Goal: Information Seeking & Learning: Learn about a topic

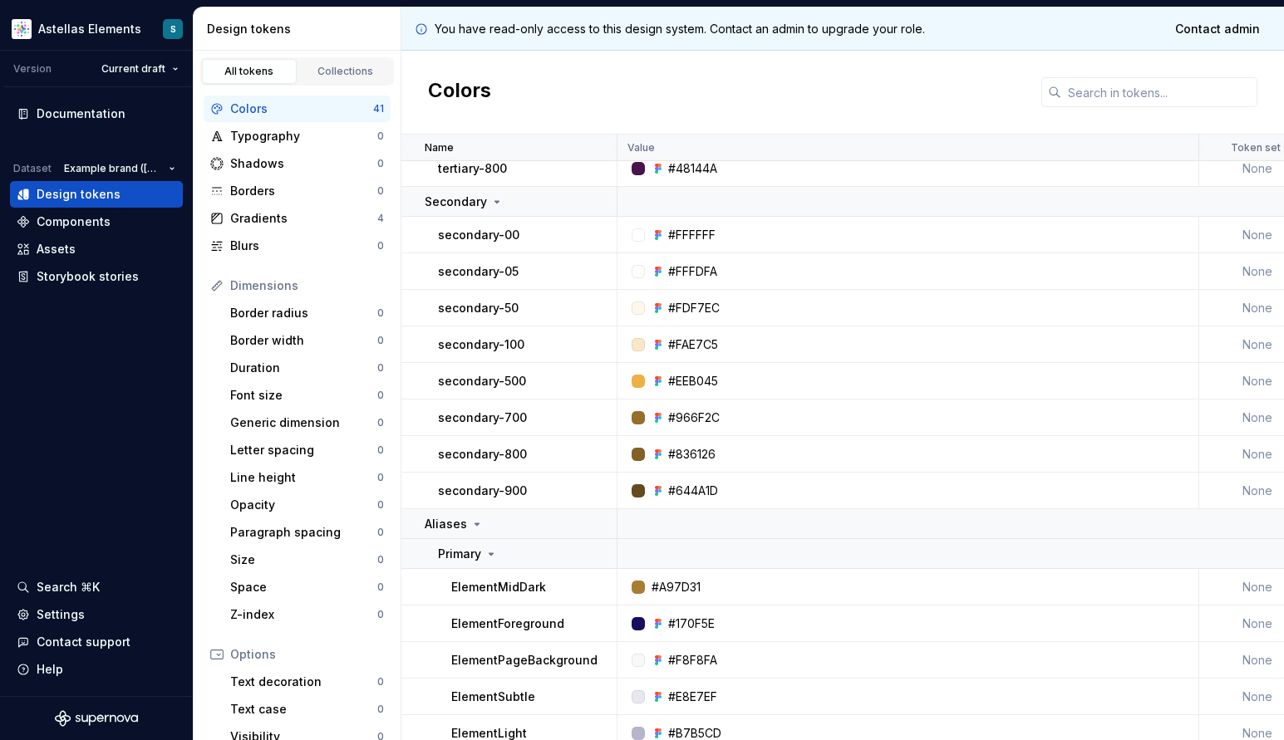
scroll to position [578, 0]
click at [272, 136] on div "Typography" at bounding box center [303, 136] width 147 height 17
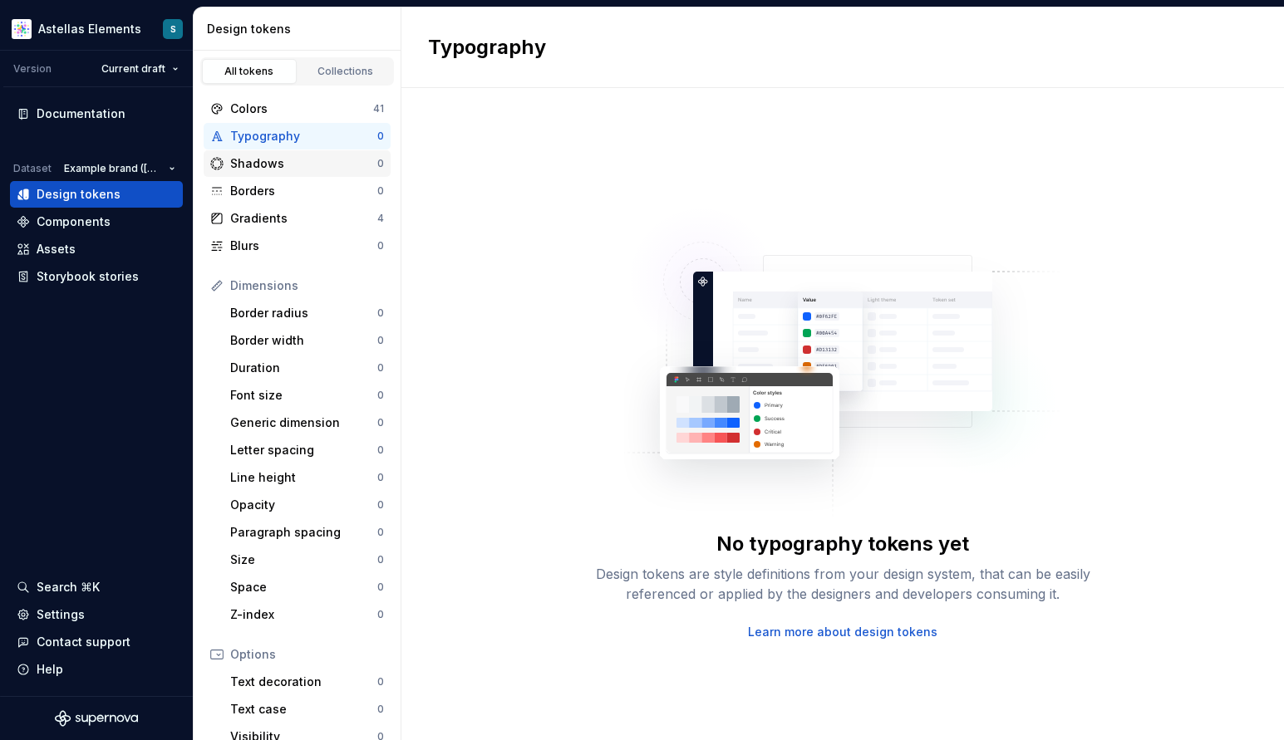
click at [267, 168] on div "Shadows" at bounding box center [303, 163] width 147 height 17
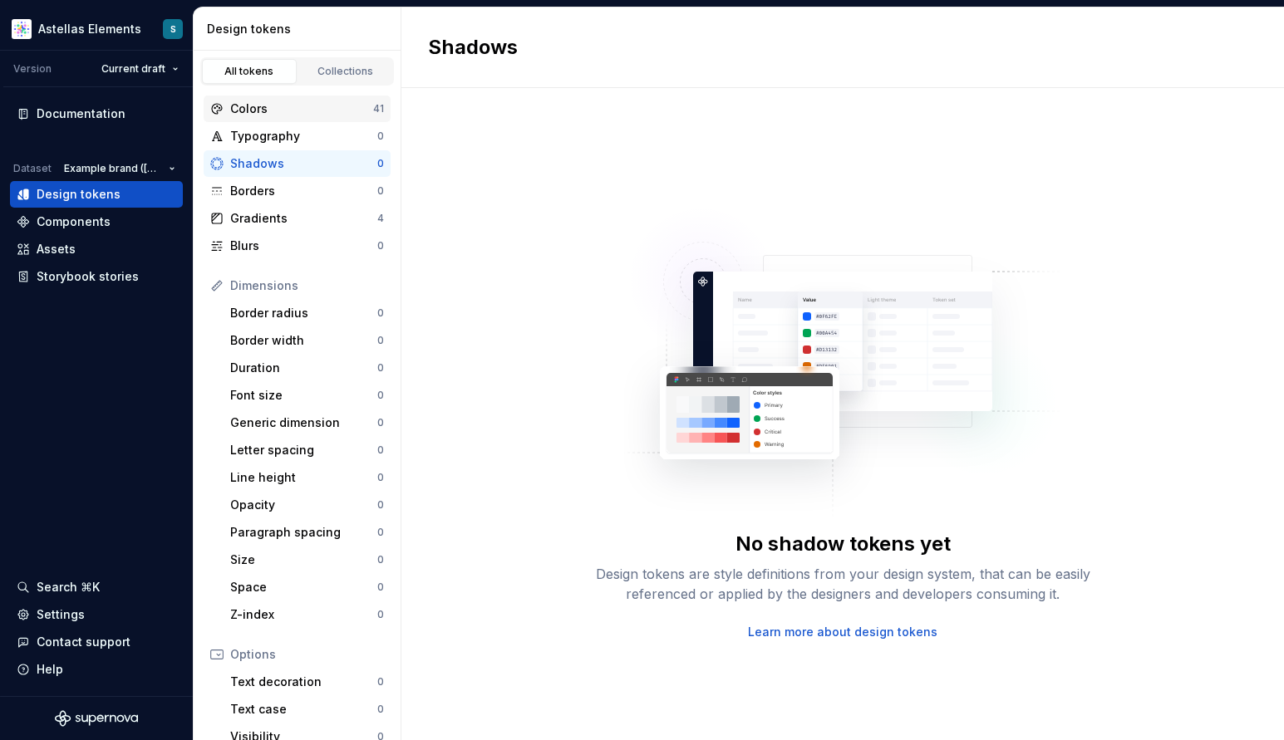
click at [249, 106] on div "Colors" at bounding box center [301, 109] width 143 height 17
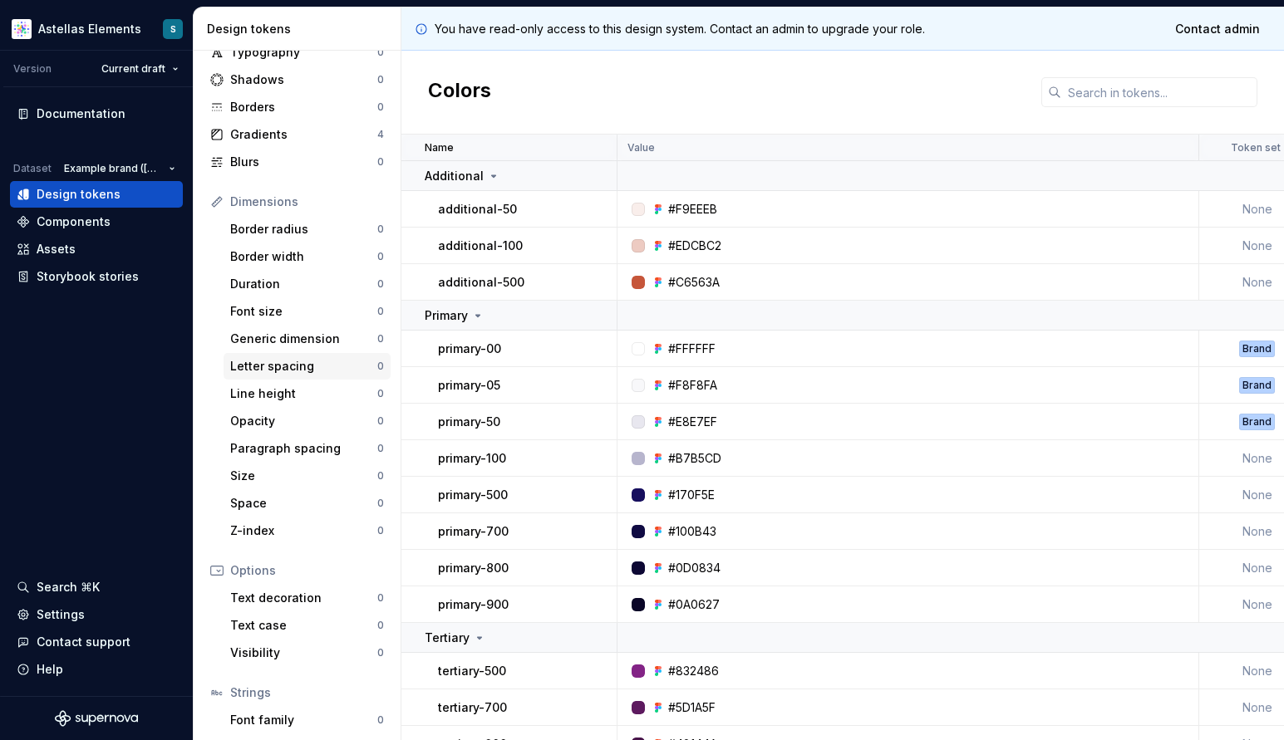
scroll to position [170, 0]
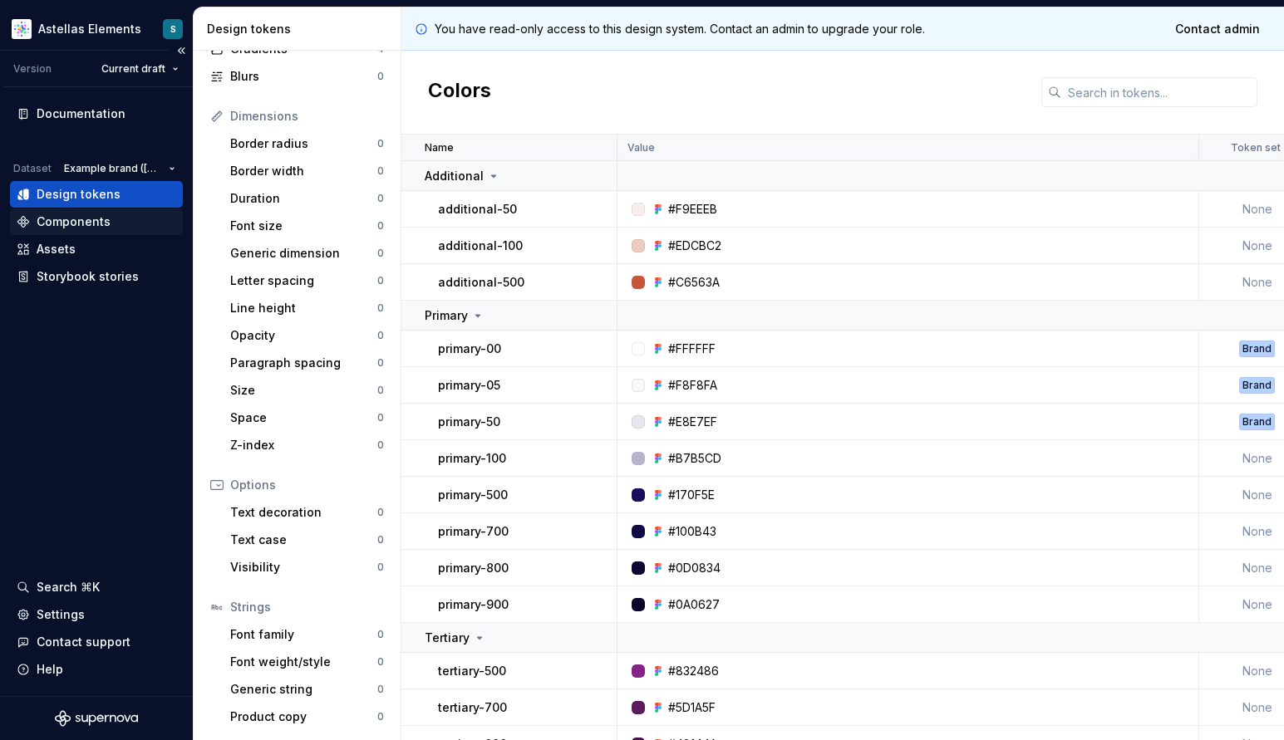
click at [62, 224] on div "Components" at bounding box center [74, 222] width 74 height 17
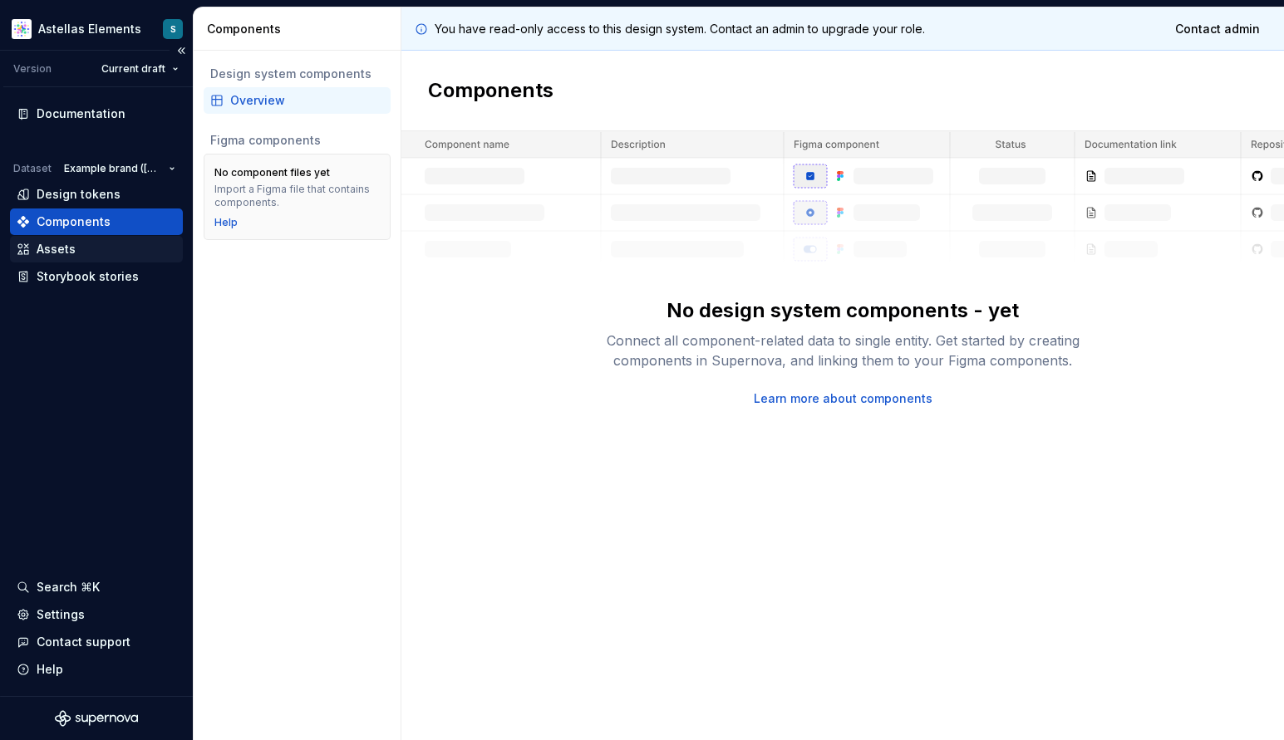
click at [52, 249] on div "Assets" at bounding box center [56, 249] width 39 height 17
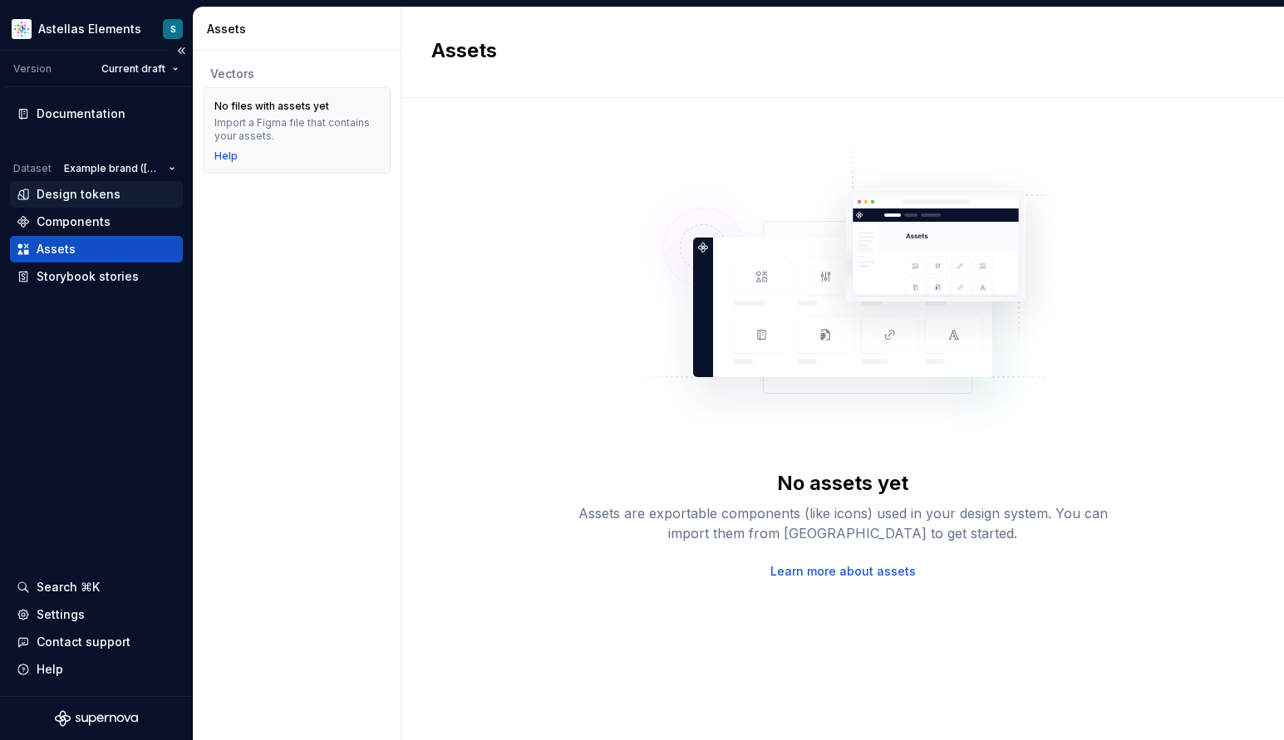
click at [59, 191] on div "Design tokens" at bounding box center [79, 194] width 84 height 17
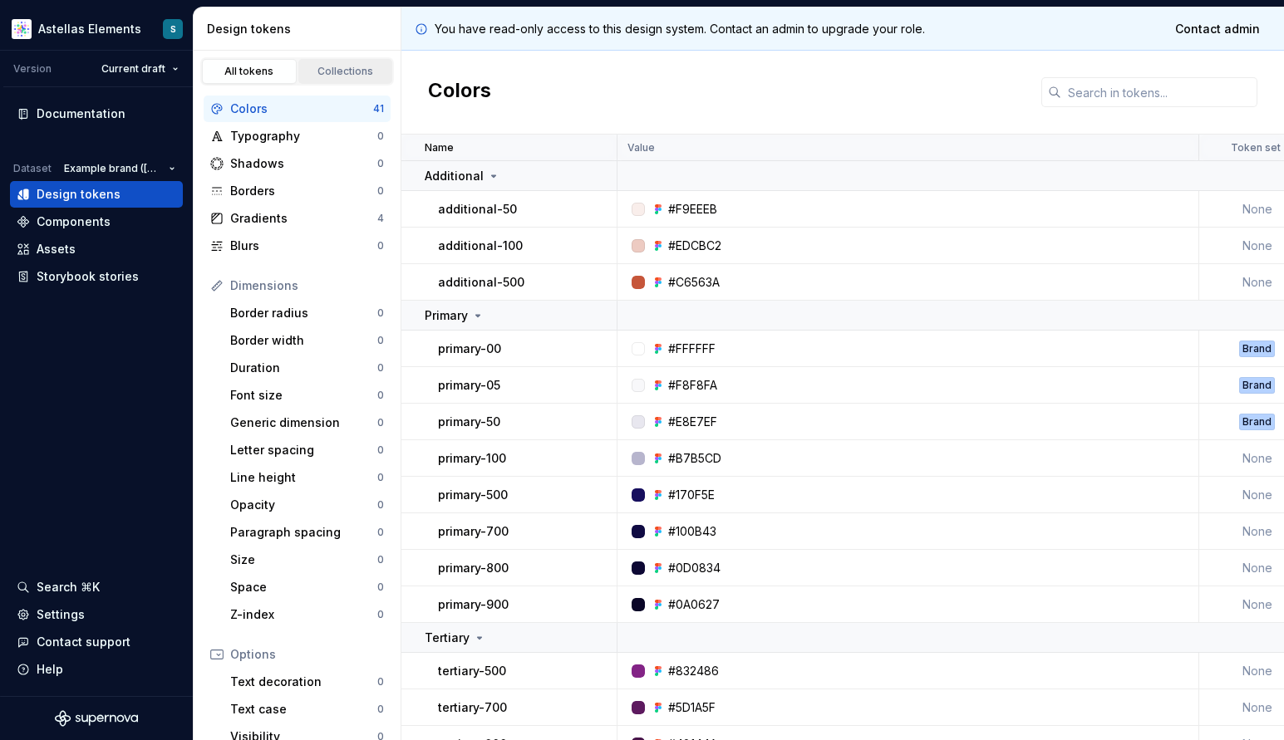
click at [337, 71] on div "Collections" at bounding box center [345, 71] width 83 height 13
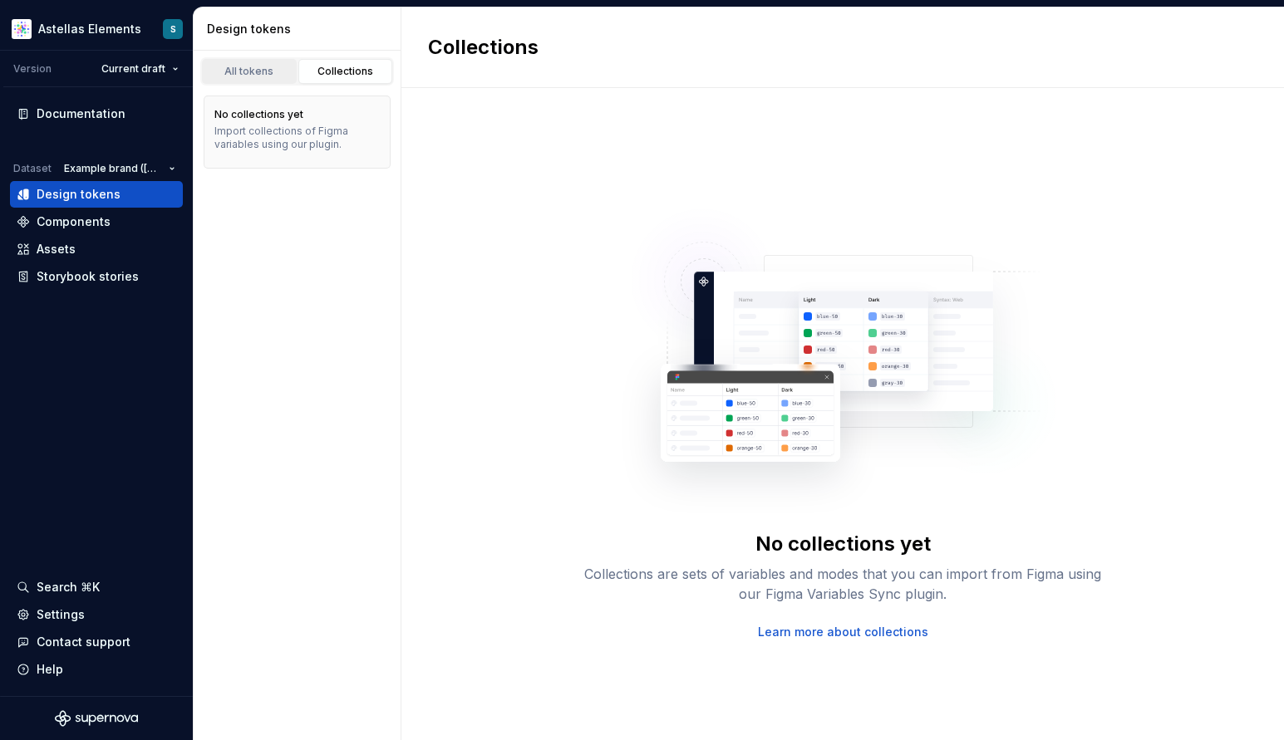
click at [255, 74] on div "All tokens" at bounding box center [249, 71] width 83 height 13
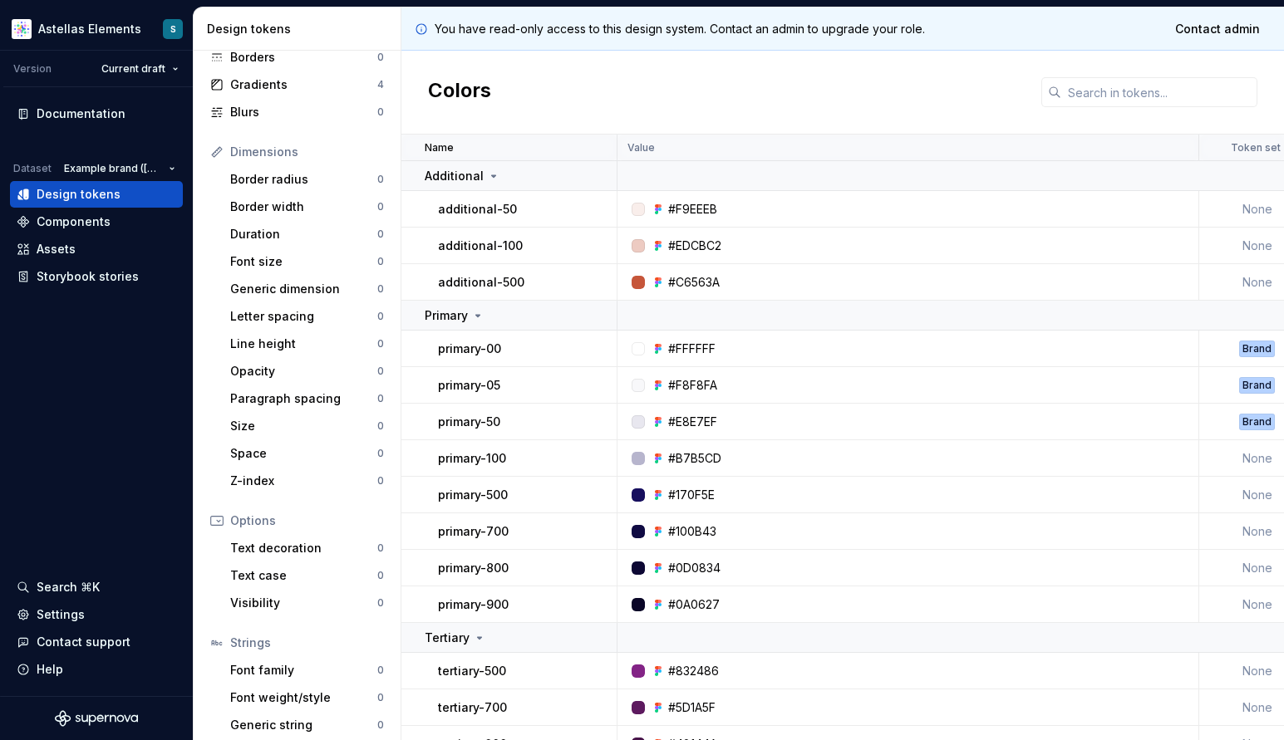
scroll to position [170, 0]
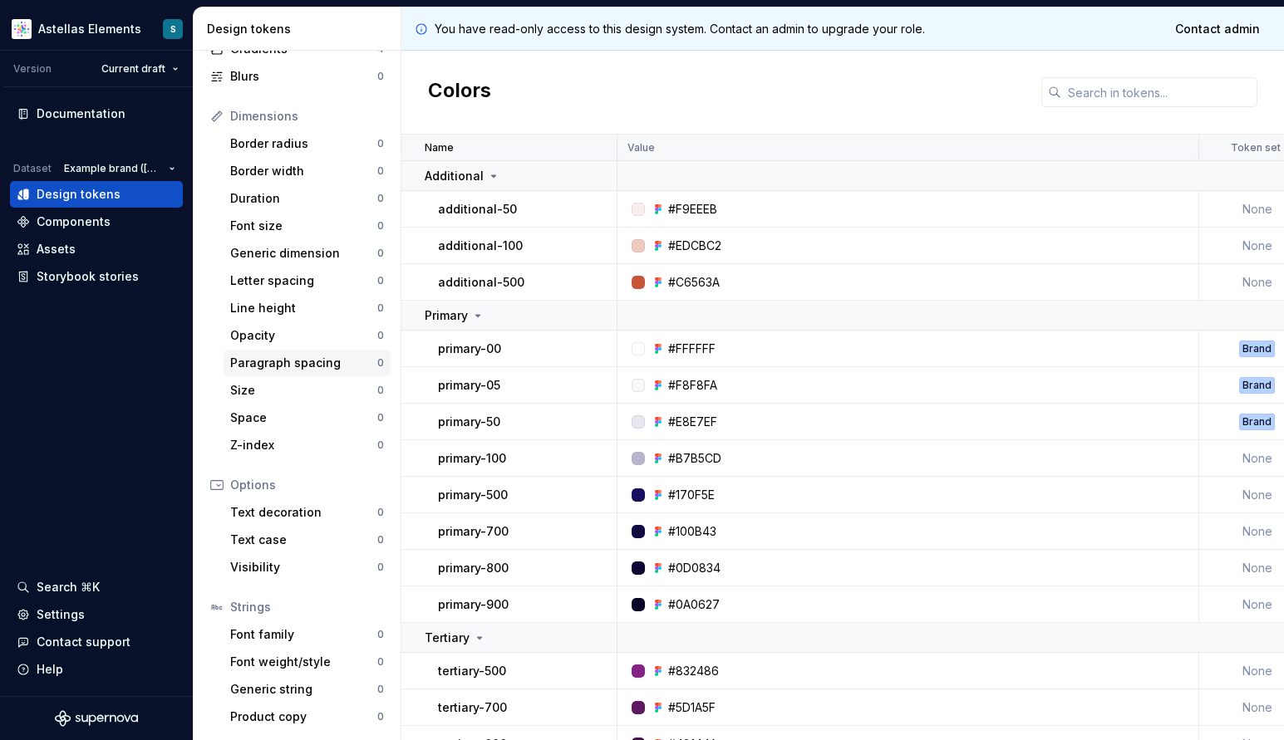
click at [285, 363] on div "Paragraph spacing" at bounding box center [303, 363] width 147 height 17
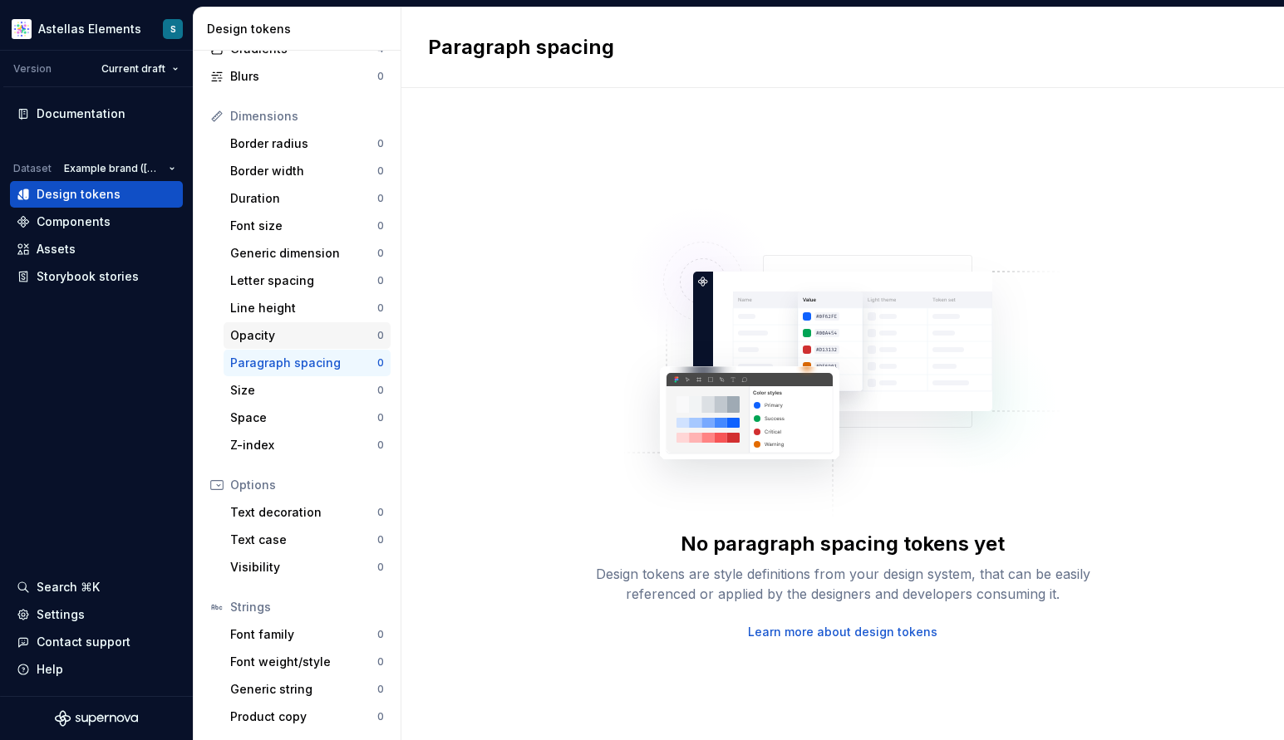
click at [249, 335] on div "Opacity" at bounding box center [303, 335] width 147 height 17
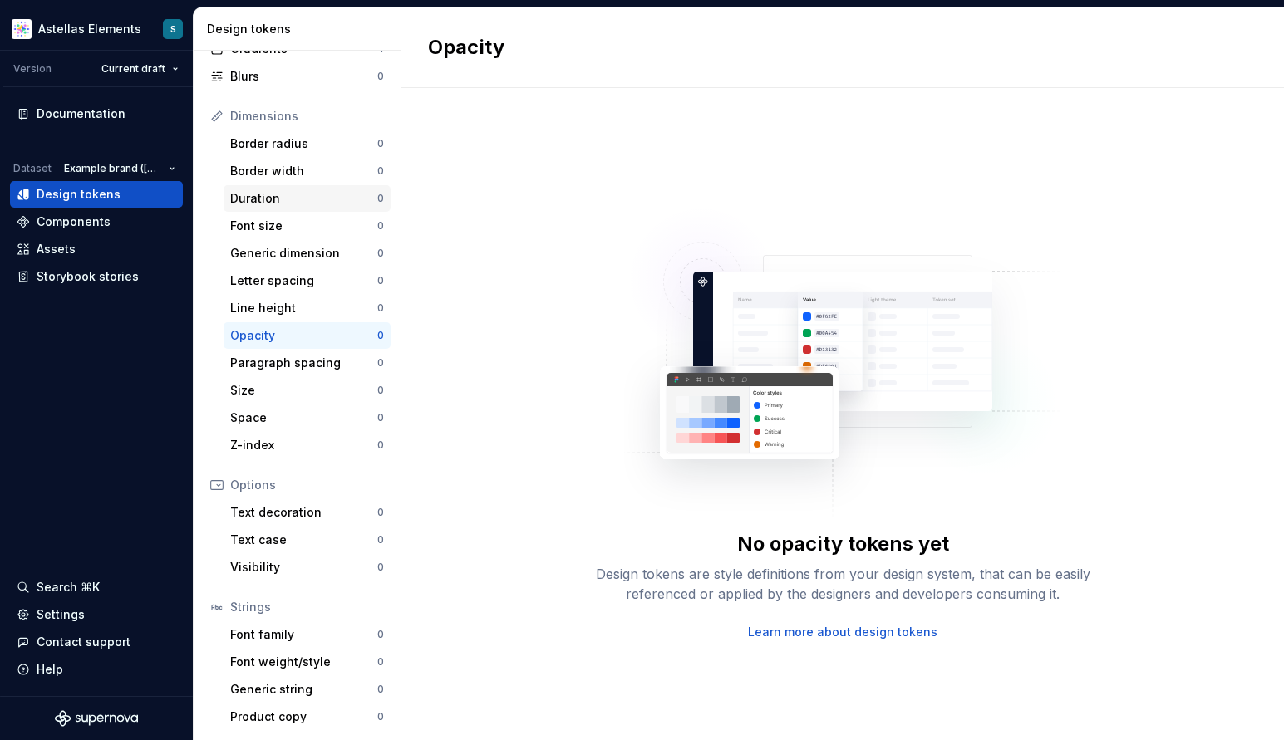
click at [265, 196] on div "Duration" at bounding box center [303, 198] width 147 height 17
click at [266, 171] on div "Border width" at bounding box center [303, 171] width 147 height 17
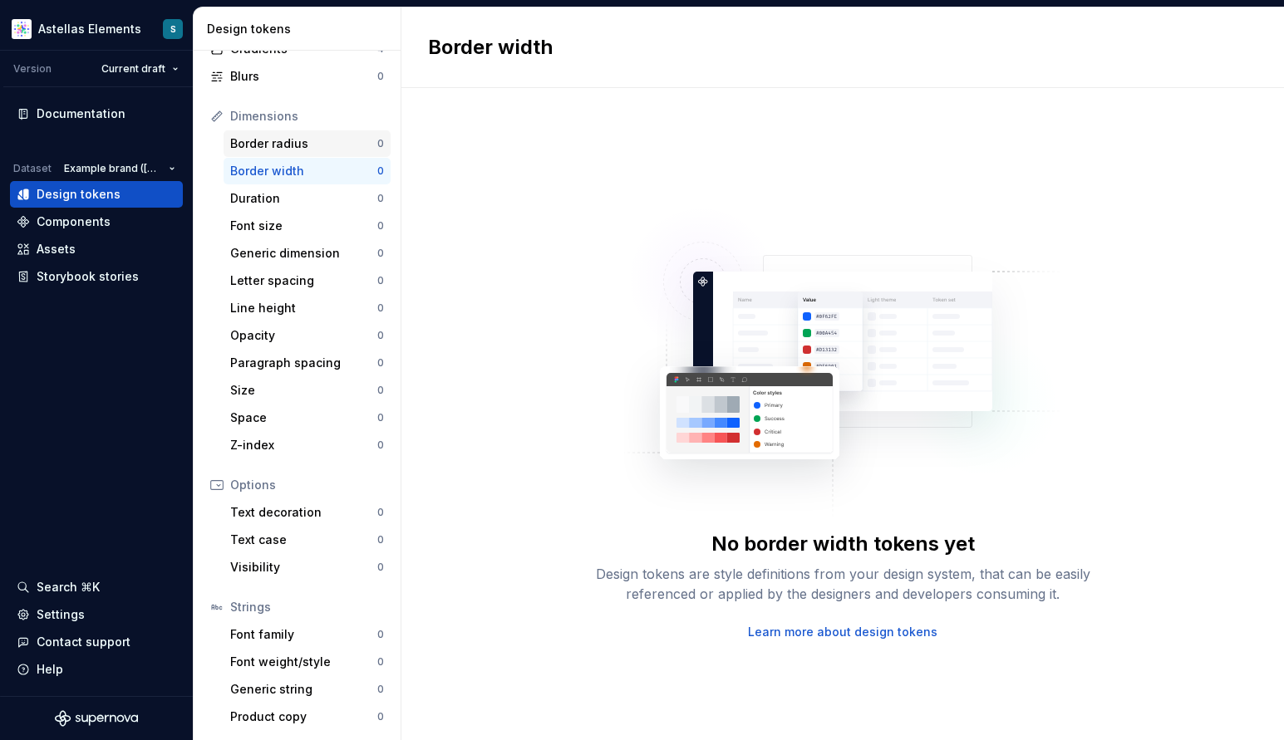
click at [270, 145] on div "Border radius" at bounding box center [303, 143] width 147 height 17
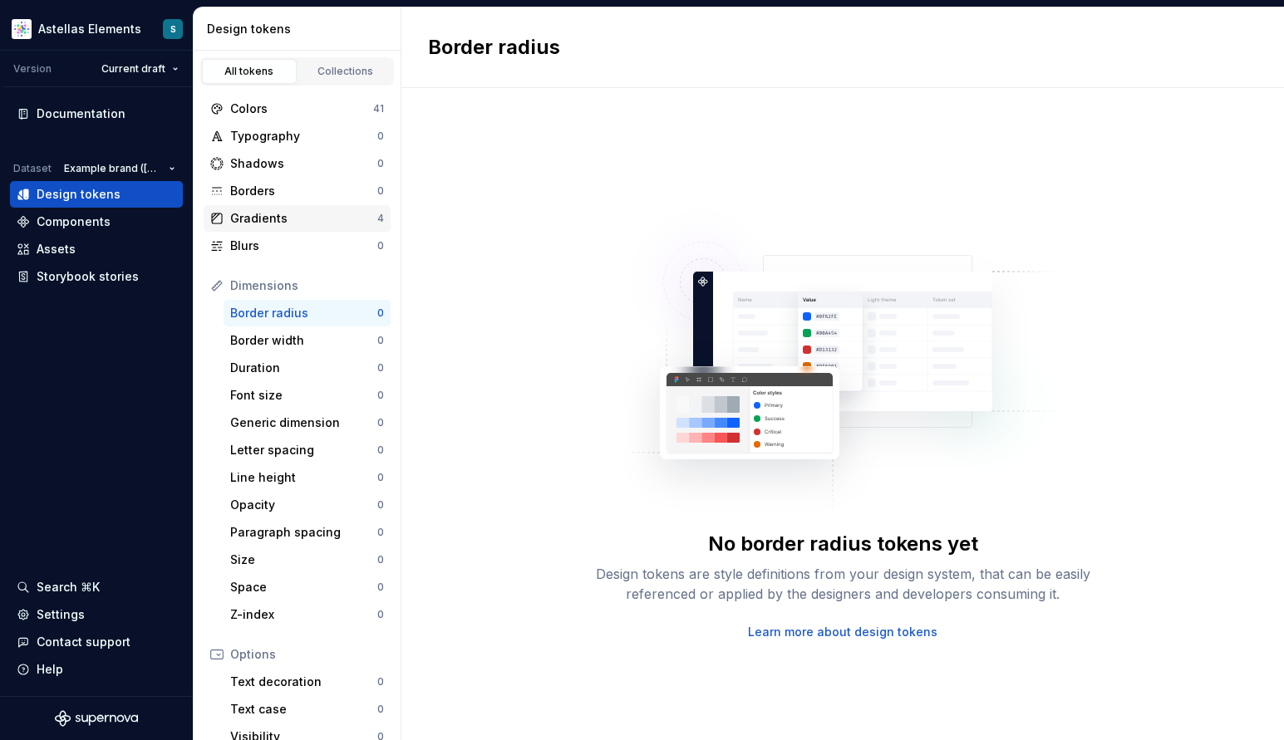
click at [289, 219] on div "Gradients" at bounding box center [303, 218] width 147 height 17
